Goal: Transaction & Acquisition: Book appointment/travel/reservation

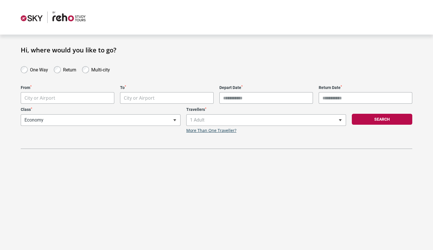
click at [79, 96] on body "**********" at bounding box center [216, 125] width 433 height 250
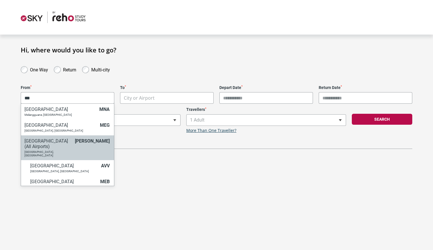
type input "***"
select select "MELC"
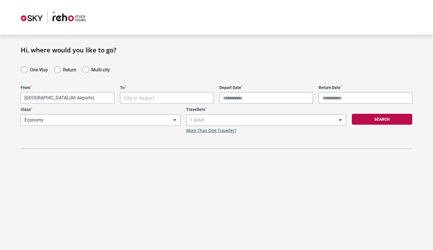
click at [158, 96] on body "**********" at bounding box center [216, 125] width 433 height 250
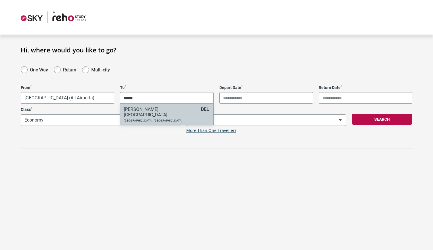
type input "*****"
select select "DELA"
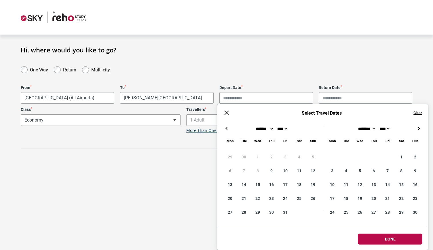
click at [231, 101] on input "Depart Date *" at bounding box center [266, 98] width 94 height 12
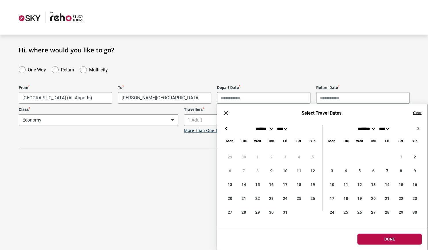
click at [417, 128] on button "→" at bounding box center [418, 128] width 7 height 7
type input "**********"
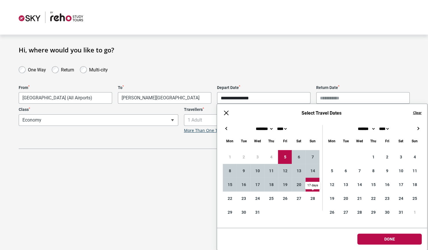
type input "**********"
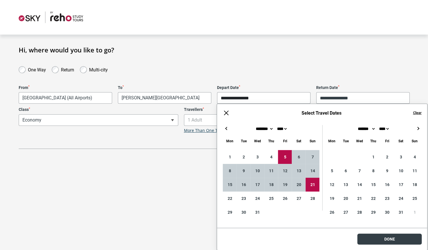
click at [375, 240] on body "**********" at bounding box center [214, 125] width 428 height 250
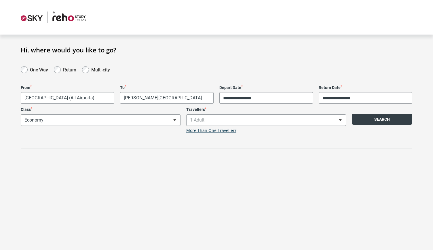
click at [372, 123] on button "Search" at bounding box center [382, 119] width 60 height 11
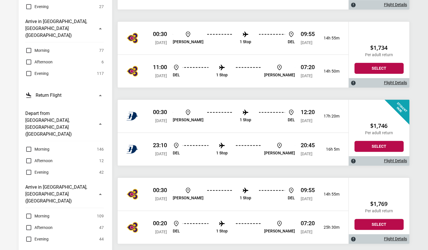
scroll to position [243, 0]
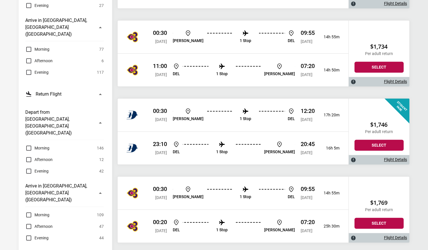
click at [28, 144] on label "Morning" at bounding box center [37, 147] width 24 height 7
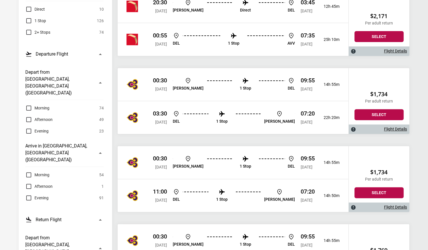
scroll to position [120, 0]
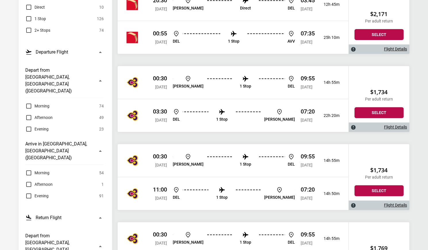
click at [29, 181] on label "Afternoon" at bounding box center [38, 184] width 27 height 7
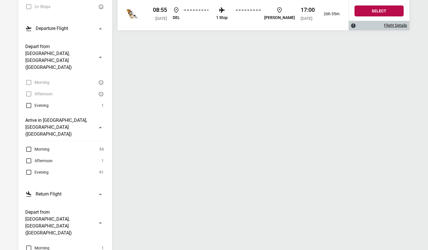
scroll to position [144, 0]
click at [28, 244] on label "Morning" at bounding box center [37, 247] width 24 height 7
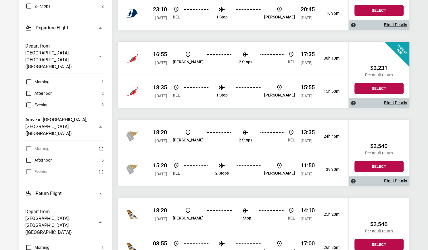
click at [30, 157] on label "Afternoon" at bounding box center [38, 160] width 27 height 7
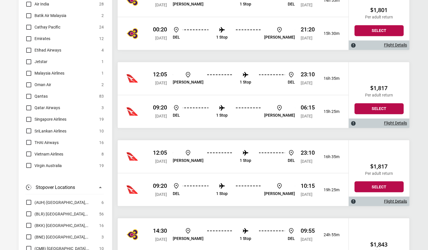
scroll to position [564, 0]
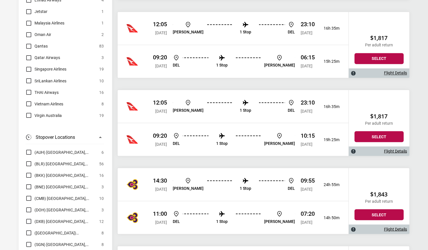
click at [167, 142] on span "[DATE]" at bounding box center [161, 144] width 12 height 5
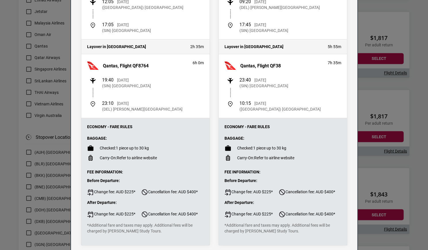
scroll to position [0, 0]
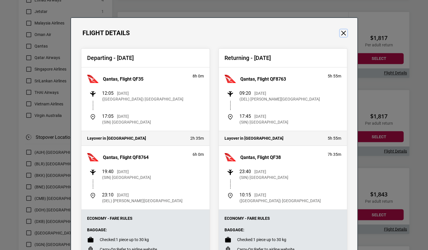
click at [340, 34] on button "Close" at bounding box center [343, 32] width 7 height 7
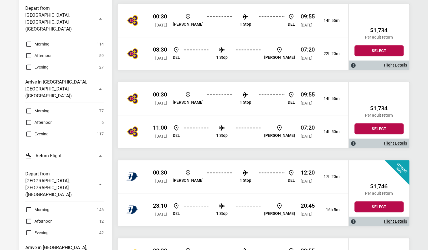
scroll to position [182, 0]
click at [29, 119] on label "Afternoon" at bounding box center [38, 122] width 27 height 7
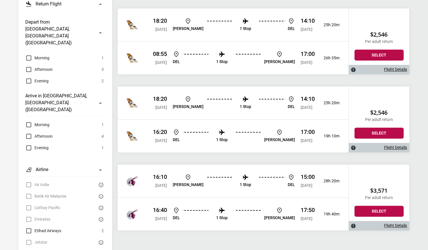
scroll to position [395, 0]
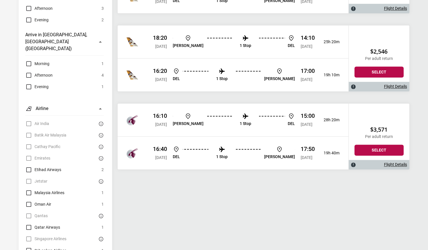
drag, startPoint x: 368, startPoint y: 126, endPoint x: 392, endPoint y: 126, distance: 23.3
click at [392, 126] on h2 "$3,571" at bounding box center [379, 129] width 49 height 7
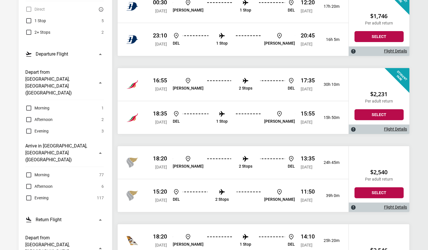
scroll to position [120, 0]
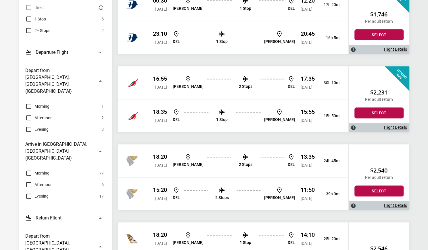
click at [26, 181] on label "Afternoon" at bounding box center [38, 184] width 27 height 7
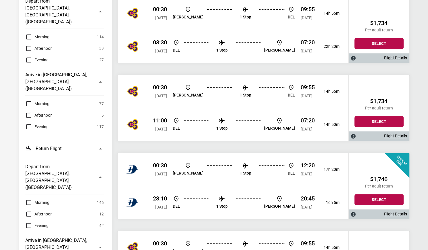
scroll to position [189, 0]
click at [30, 123] on label "Evening" at bounding box center [36, 126] width 23 height 7
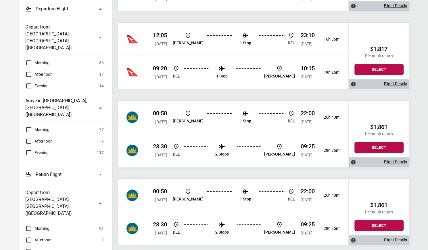
scroll to position [0, 0]
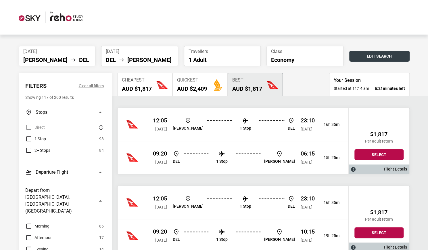
click at [367, 57] on button "Edit Search" at bounding box center [380, 56] width 60 height 11
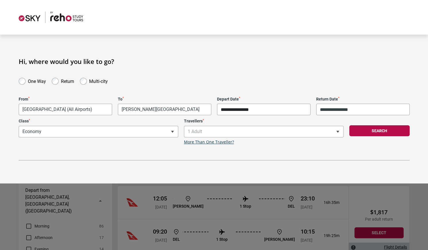
click at [254, 113] on input "**********" at bounding box center [264, 110] width 94 height 12
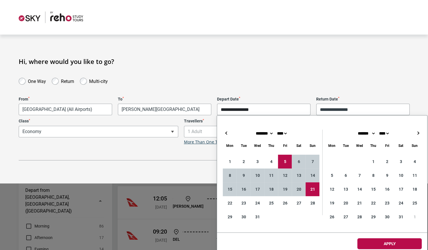
type input "**********"
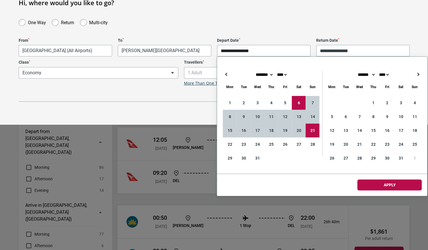
scroll to position [65, 0]
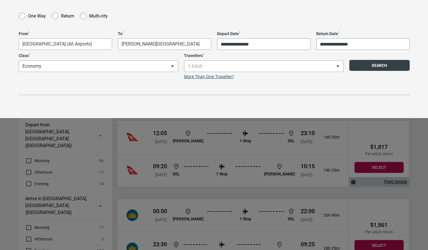
click at [382, 63] on button "Search" at bounding box center [380, 65] width 60 height 11
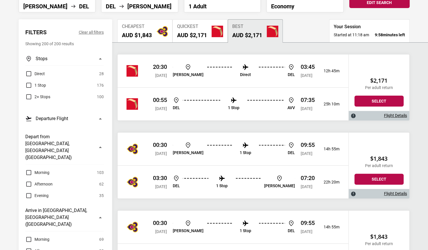
scroll to position [54, 0]
click at [301, 73] on span "[DATE]" at bounding box center [307, 75] width 12 height 5
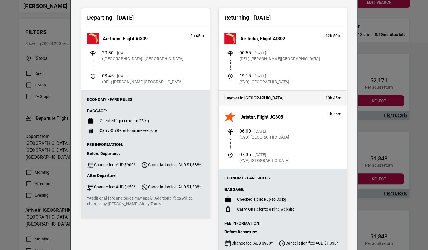
scroll to position [41, 0]
drag, startPoint x: 237, startPoint y: 52, endPoint x: 258, endPoint y: 52, distance: 21.3
click at [258, 52] on div "00:55 [DATE] (DEL) [PERSON_NAME][GEOGRAPHIC_DATA]" at bounding box center [284, 56] width 115 height 12
click at [266, 53] on p "[DATE]" at bounding box center [261, 53] width 12 height 6
drag, startPoint x: 238, startPoint y: 75, endPoint x: 252, endPoint y: 76, distance: 13.3
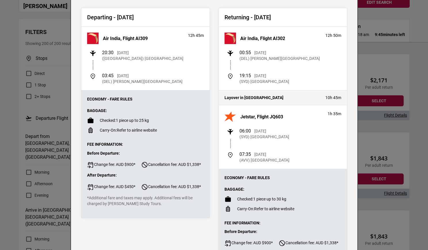
click at [252, 76] on div "19:15 [DATE] (SYD) [GEOGRAPHIC_DATA]" at bounding box center [265, 79] width 50 height 12
click at [260, 89] on div "Air India, Flight AI302 12h 50m 00:55 [DATE] (DEL) [PERSON_NAME][GEOGRAPHIC_DAT…" at bounding box center [283, 59] width 128 height 64
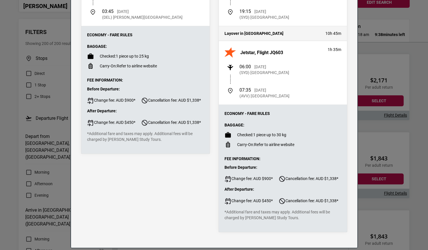
drag, startPoint x: 233, startPoint y: 179, endPoint x: 256, endPoint y: 180, distance: 23.1
click at [256, 180] on span "Change fee: AUD $900*" at bounding box center [249, 178] width 48 height 7
click at [256, 189] on span "After Departure:" at bounding box center [283, 189] width 117 height 5
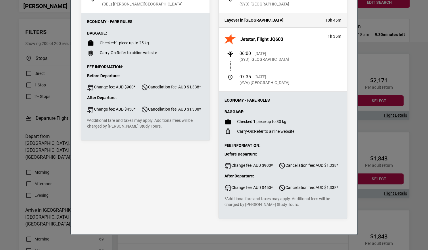
scroll to position [0, 0]
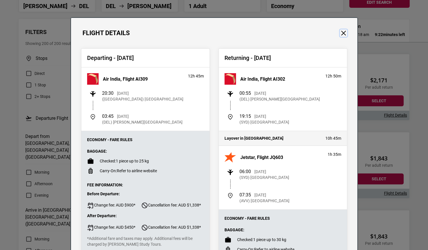
click at [343, 33] on button "Close" at bounding box center [343, 32] width 7 height 7
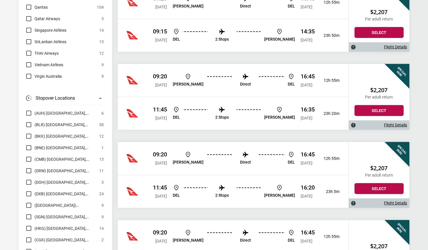
scroll to position [3397, 0]
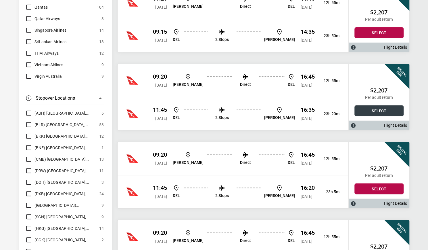
click at [362, 105] on button "Select" at bounding box center [379, 110] width 49 height 11
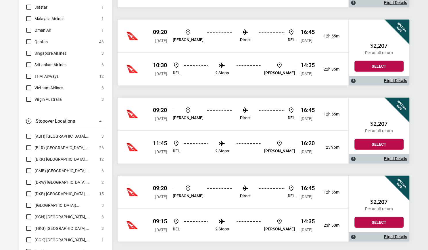
scroll to position [3363, 0]
click at [215, 140] on ul "DEL 2 Stops [PERSON_NAME]" at bounding box center [234, 147] width 122 height 15
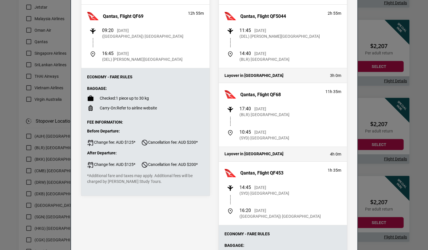
scroll to position [0, 0]
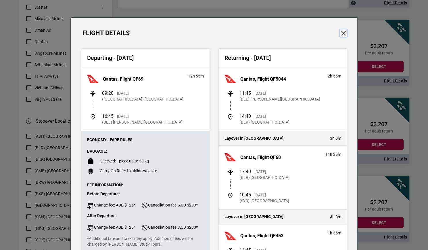
click at [342, 33] on button "Close" at bounding box center [343, 32] width 7 height 7
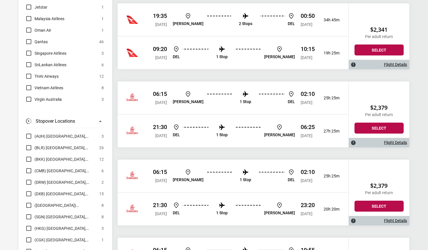
scroll to position [4622, 0]
